Goal: Information Seeking & Learning: Learn about a topic

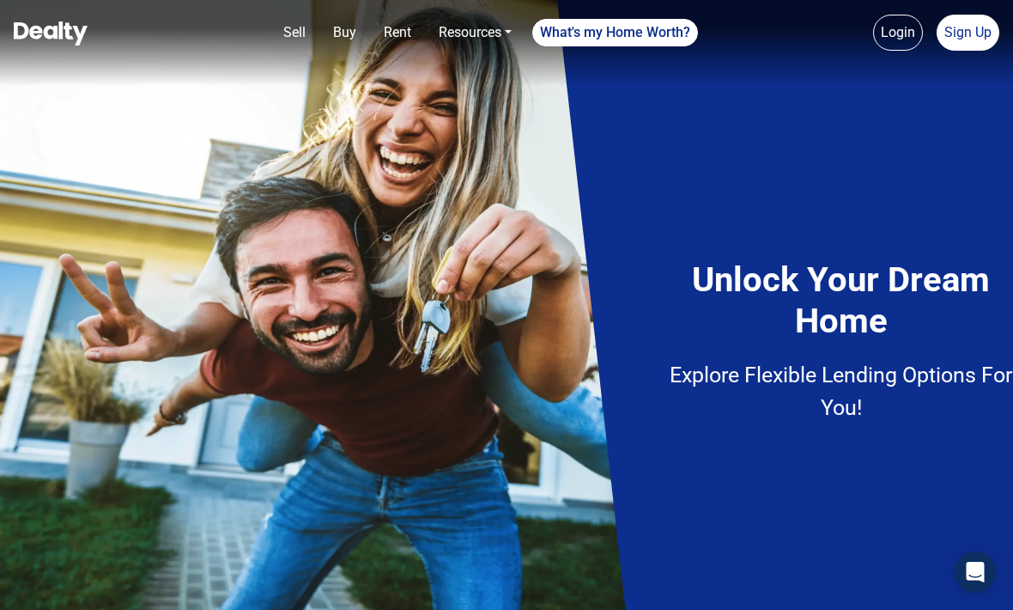
click at [207, 220] on img at bounding box center [506, 305] width 1013 height 610
